Goal: Transaction & Acquisition: Purchase product/service

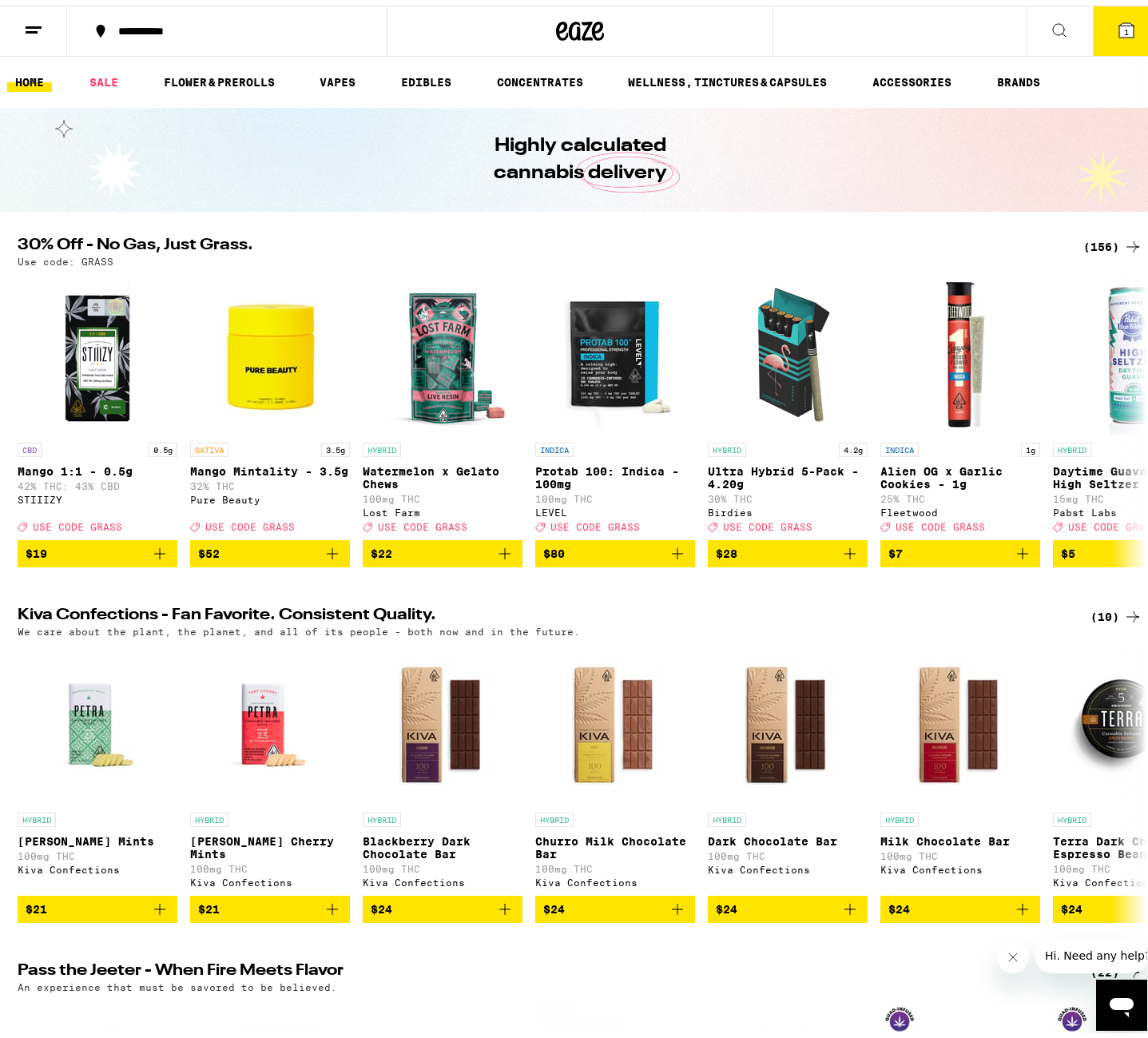
click at [1120, 20] on icon at bounding box center [1126, 25] width 19 height 19
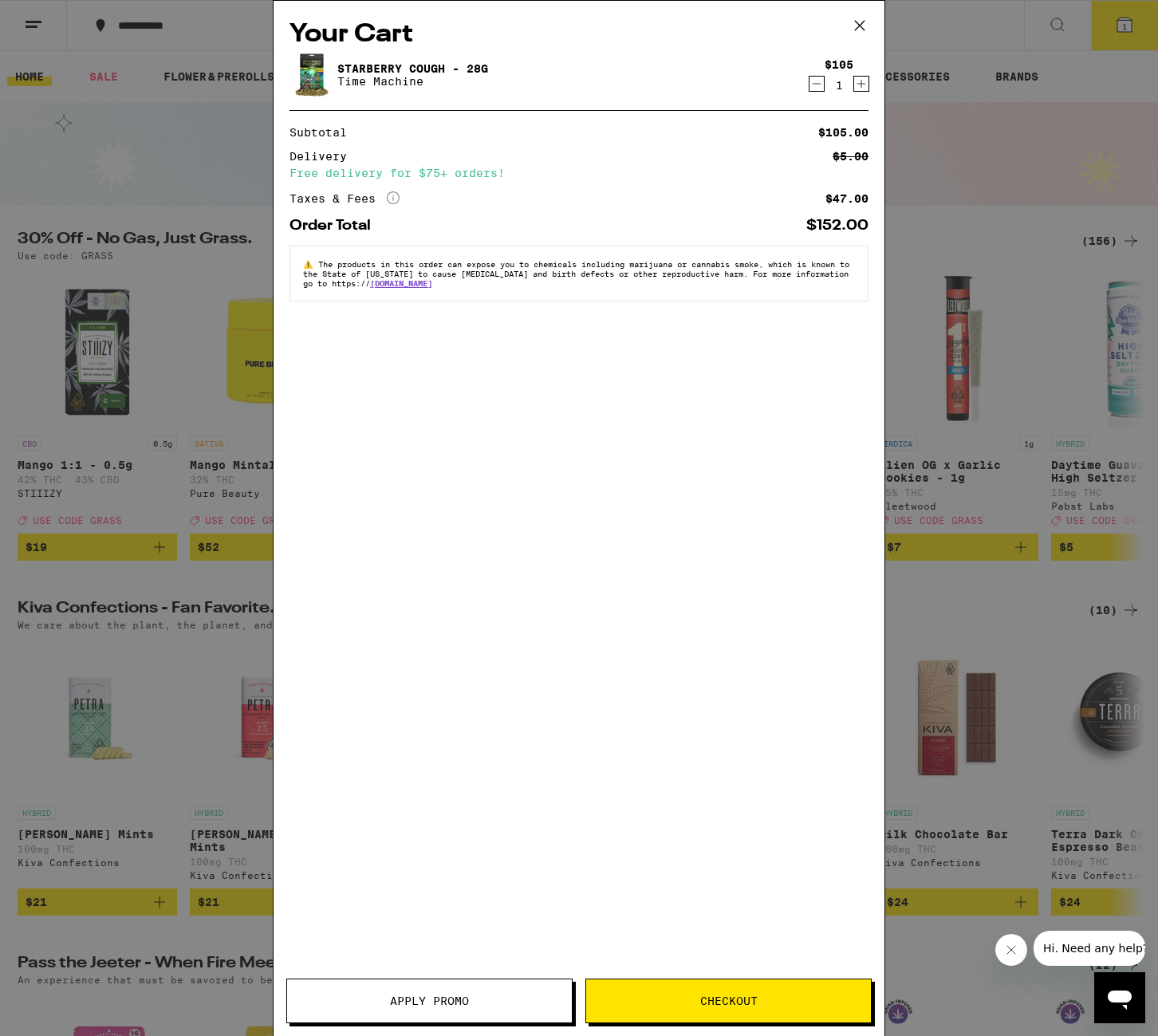
click at [817, 84] on icon "Decrement" at bounding box center [817, 83] width 15 height 19
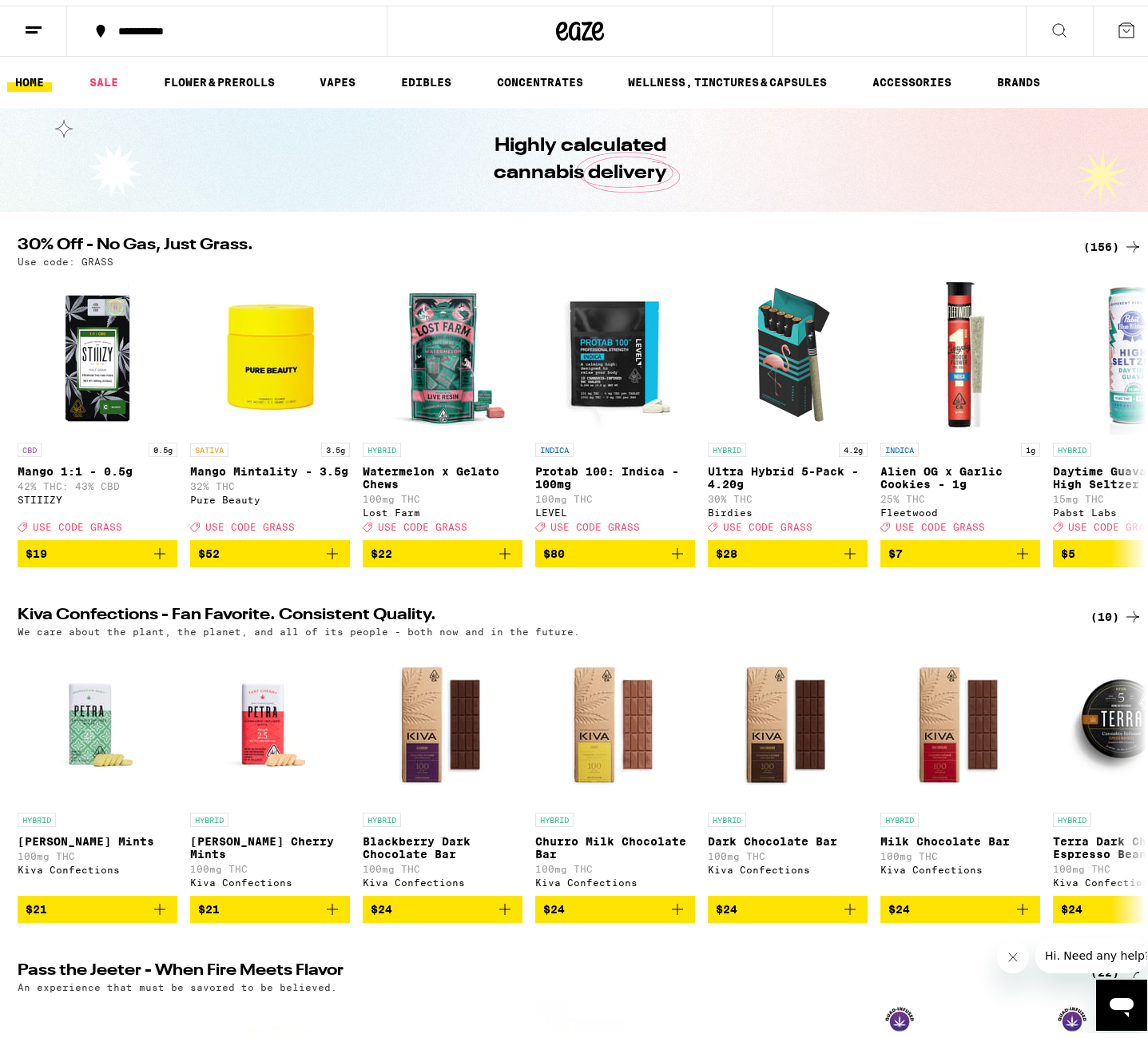
click at [28, 22] on line at bounding box center [33, 22] width 16 height 0
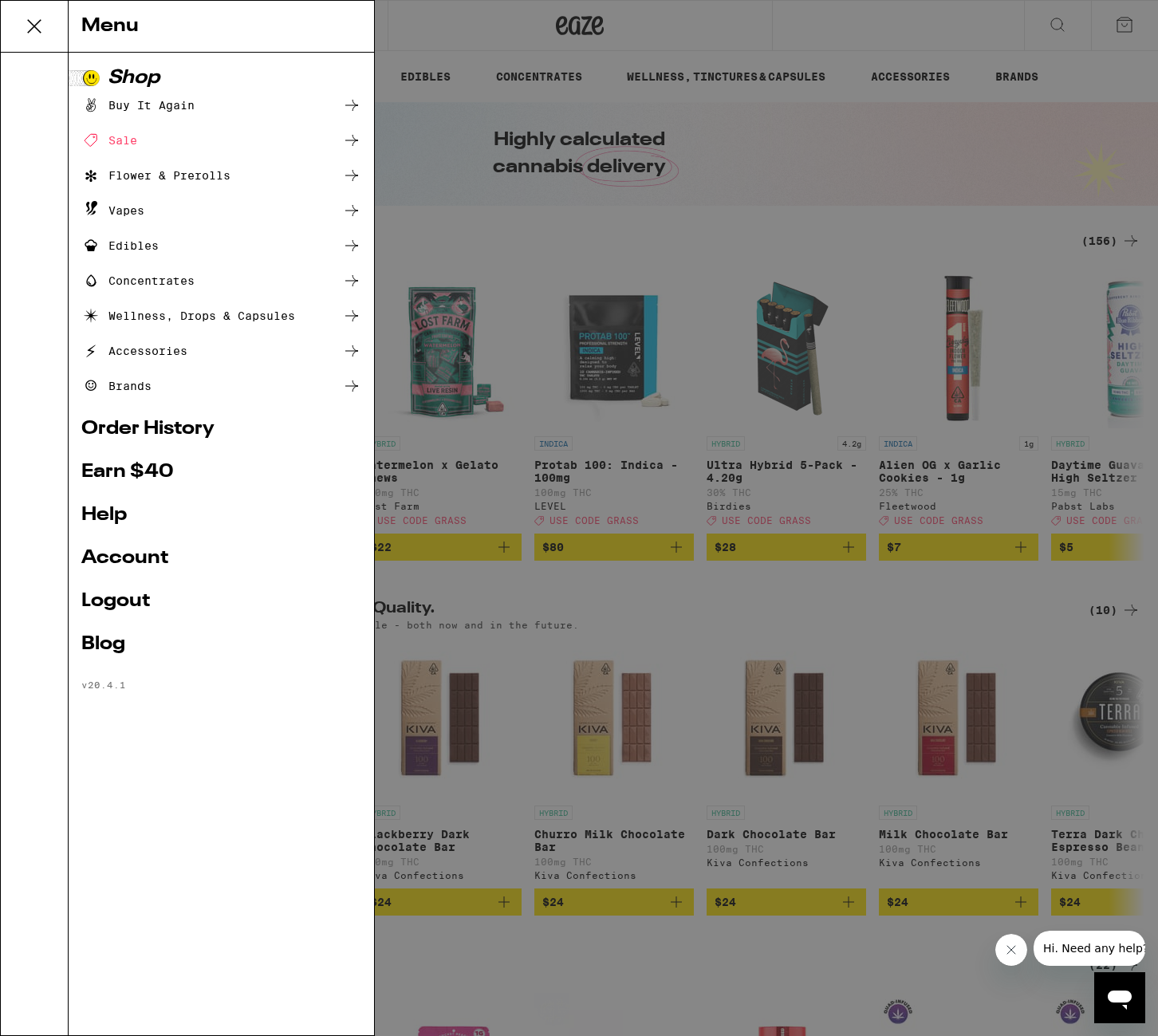
click at [471, 37] on div "Menu Shop Buy It Again Sale Flower & Prerolls Vapes Edibles Concentrates Wellne…" at bounding box center [579, 518] width 1158 height 1036
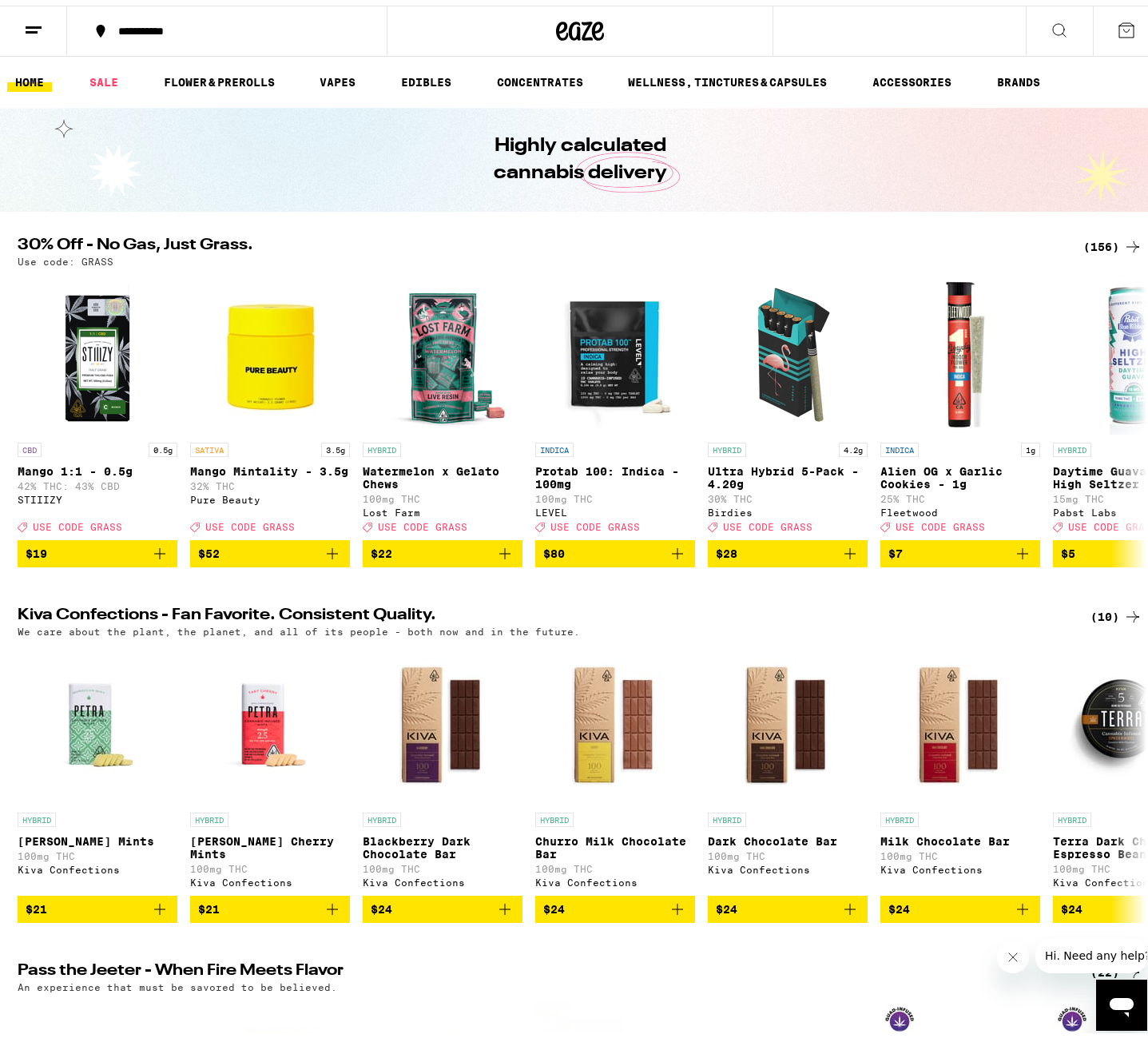
click at [1120, 26] on icon at bounding box center [1127, 25] width 15 height 15
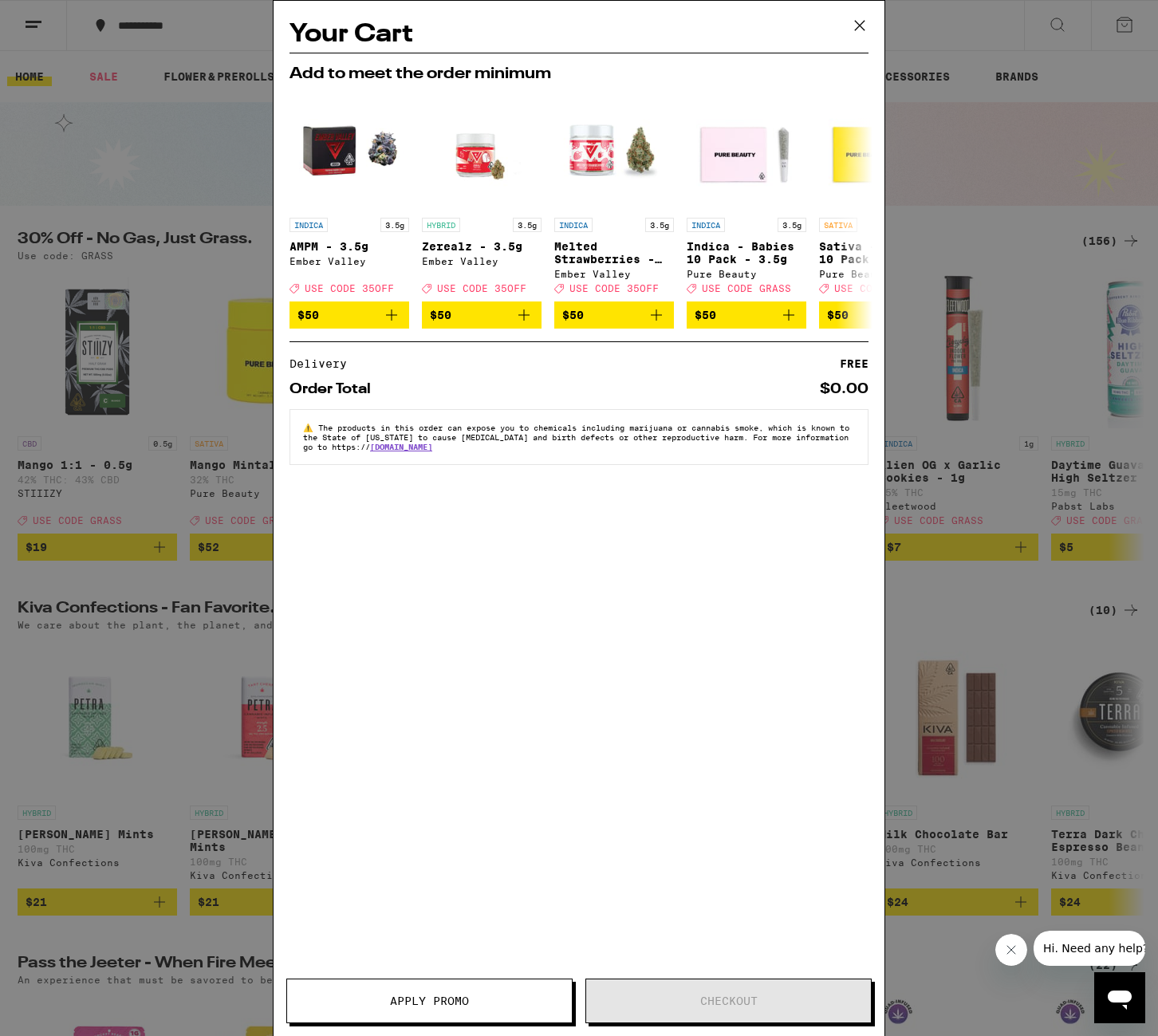
click at [997, 39] on div "Your Cart Add to meet the order minimum INDICA 3.5g AMPM - 3.5g Ember Valley De…" at bounding box center [579, 518] width 1158 height 1036
